Goal: Understand process/instructions

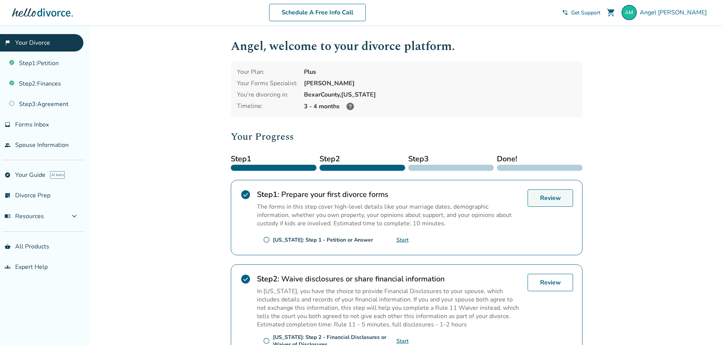
click at [536, 201] on link "Review" at bounding box center [550, 198] width 45 height 17
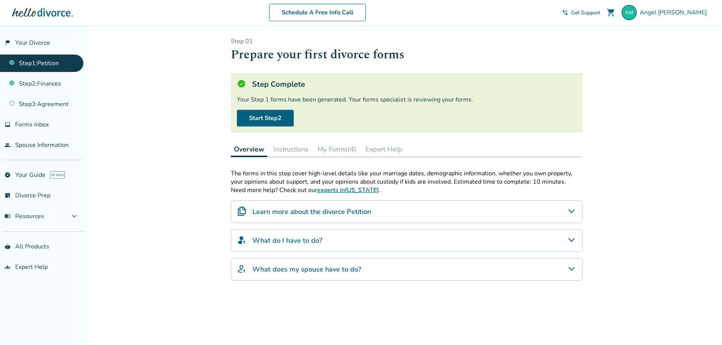
click at [311, 150] on button "Instructions" at bounding box center [290, 149] width 41 height 15
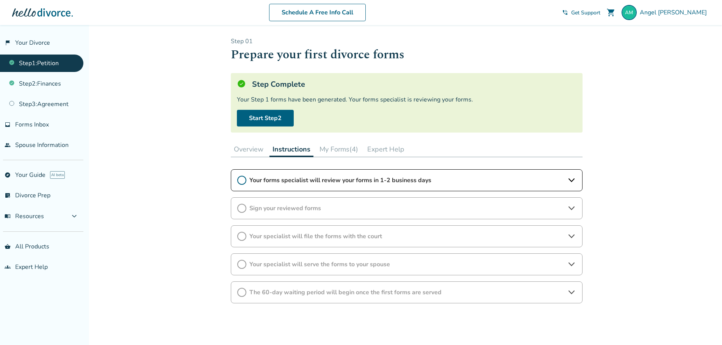
click at [348, 168] on div "Step 0 1 Prepare your first divorce forms Step Complete Your Step 1 forms have …" at bounding box center [407, 188] width 352 height 303
click at [348, 177] on span "Your forms specialist will review your forms in 1-2 business days" at bounding box center [406, 180] width 315 height 8
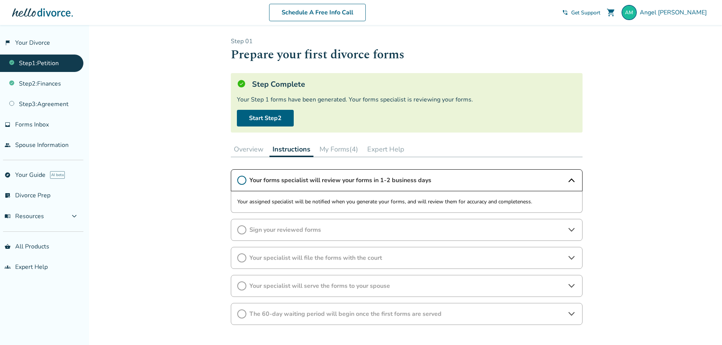
click at [254, 151] on button "Overview" at bounding box center [249, 149] width 36 height 15
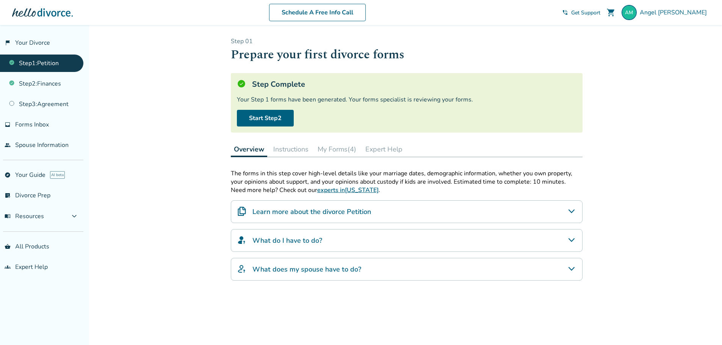
click at [60, 64] on link "Step 1 : Petition" at bounding box center [41, 63] width 83 height 17
click at [251, 123] on link "Start Step 2" at bounding box center [265, 118] width 57 height 17
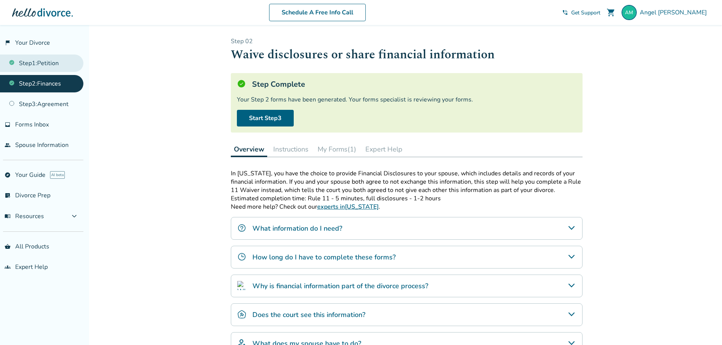
click at [65, 64] on link "Step 1 : Petition" at bounding box center [41, 63] width 83 height 17
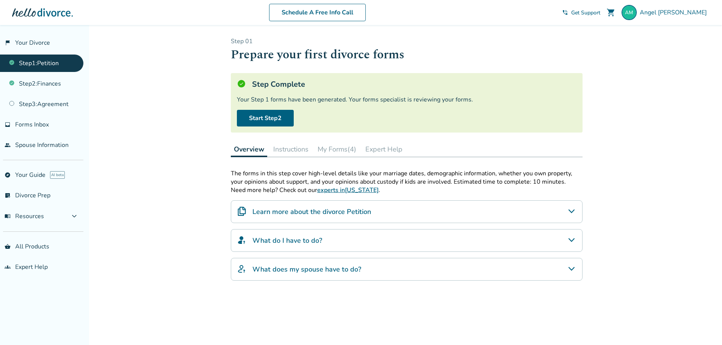
click at [295, 149] on button "Instructions" at bounding box center [290, 149] width 41 height 15
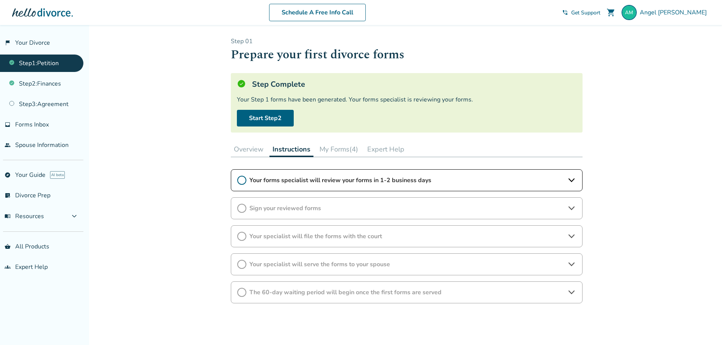
click at [325, 151] on button "My Forms (4)" at bounding box center [339, 149] width 45 height 15
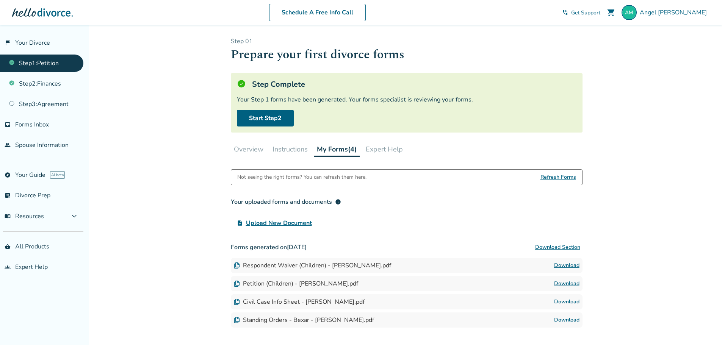
click at [377, 150] on button "Expert Help" at bounding box center [384, 149] width 43 height 15
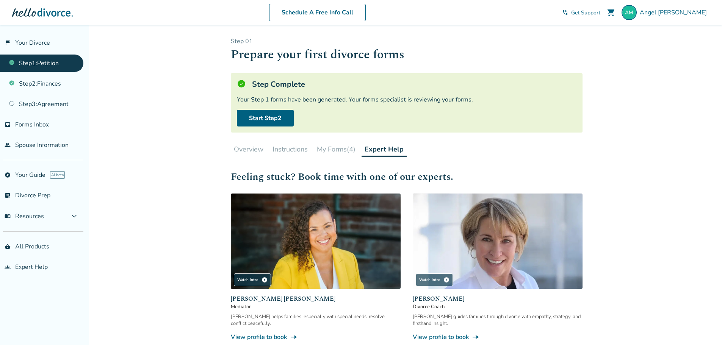
click at [263, 152] on button "Overview" at bounding box center [249, 149] width 36 height 15
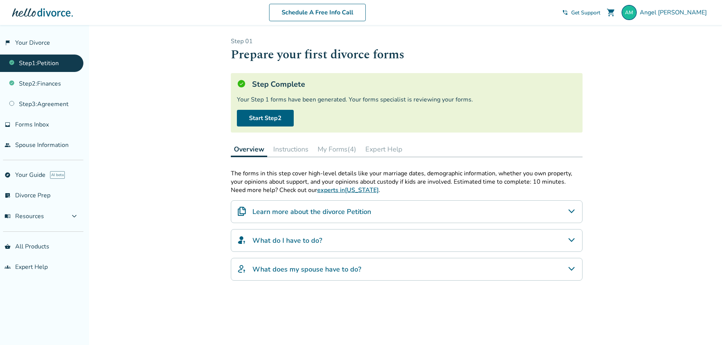
click at [284, 152] on button "Instructions" at bounding box center [290, 149] width 41 height 15
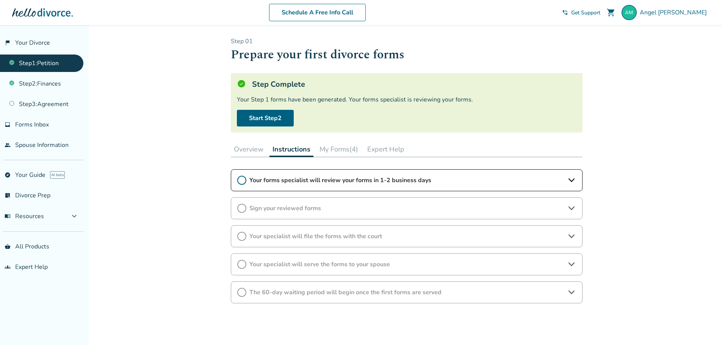
click at [319, 172] on div "Your forms specialist will review your forms in 1-2 business days" at bounding box center [407, 180] width 352 height 22
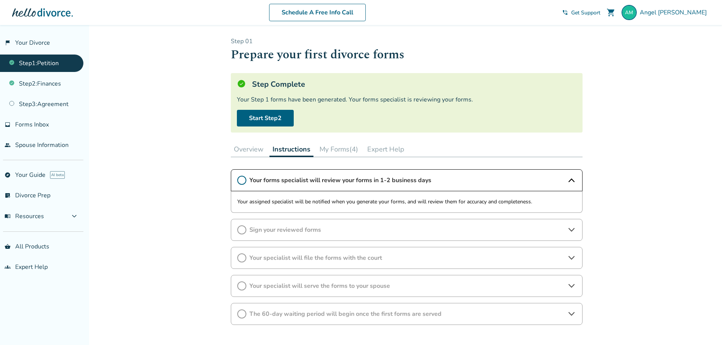
click at [245, 179] on icon at bounding box center [241, 180] width 9 height 9
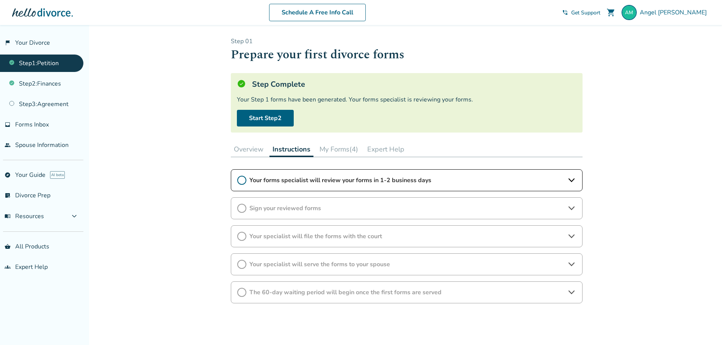
click at [242, 180] on icon at bounding box center [241, 180] width 9 height 9
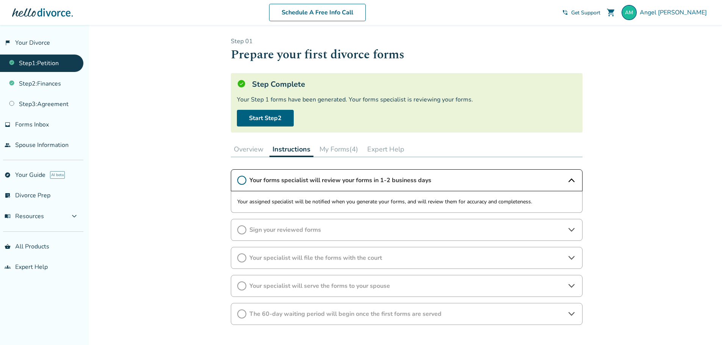
click at [242, 180] on icon at bounding box center [241, 180] width 9 height 9
